Goal: Information Seeking & Learning: Learn about a topic

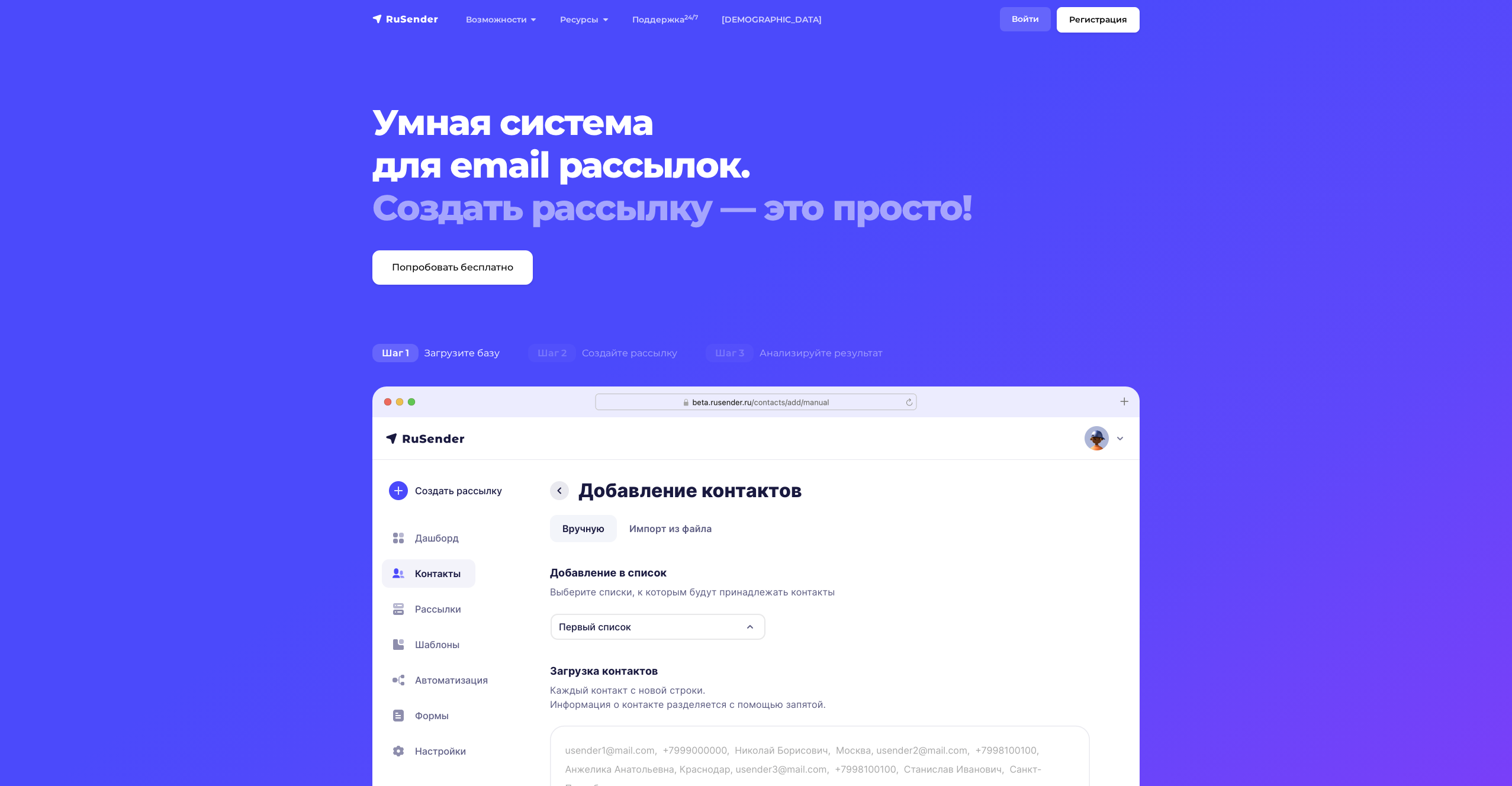
click at [1013, 17] on link "Войти" at bounding box center [1025, 19] width 51 height 24
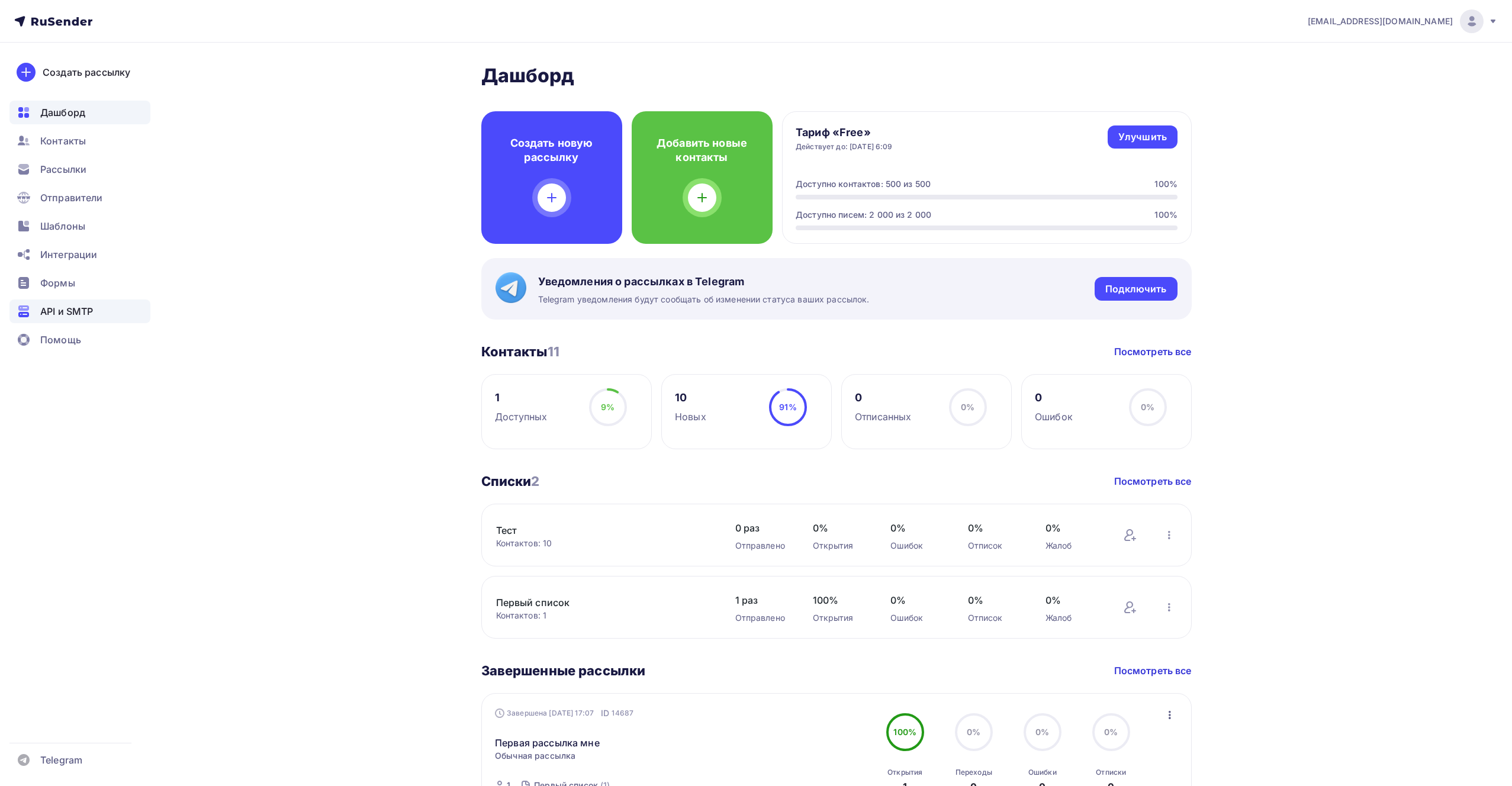
click at [67, 311] on span "API и SMTP" at bounding box center [66, 312] width 53 height 14
